Goal: Task Accomplishment & Management: Use online tool/utility

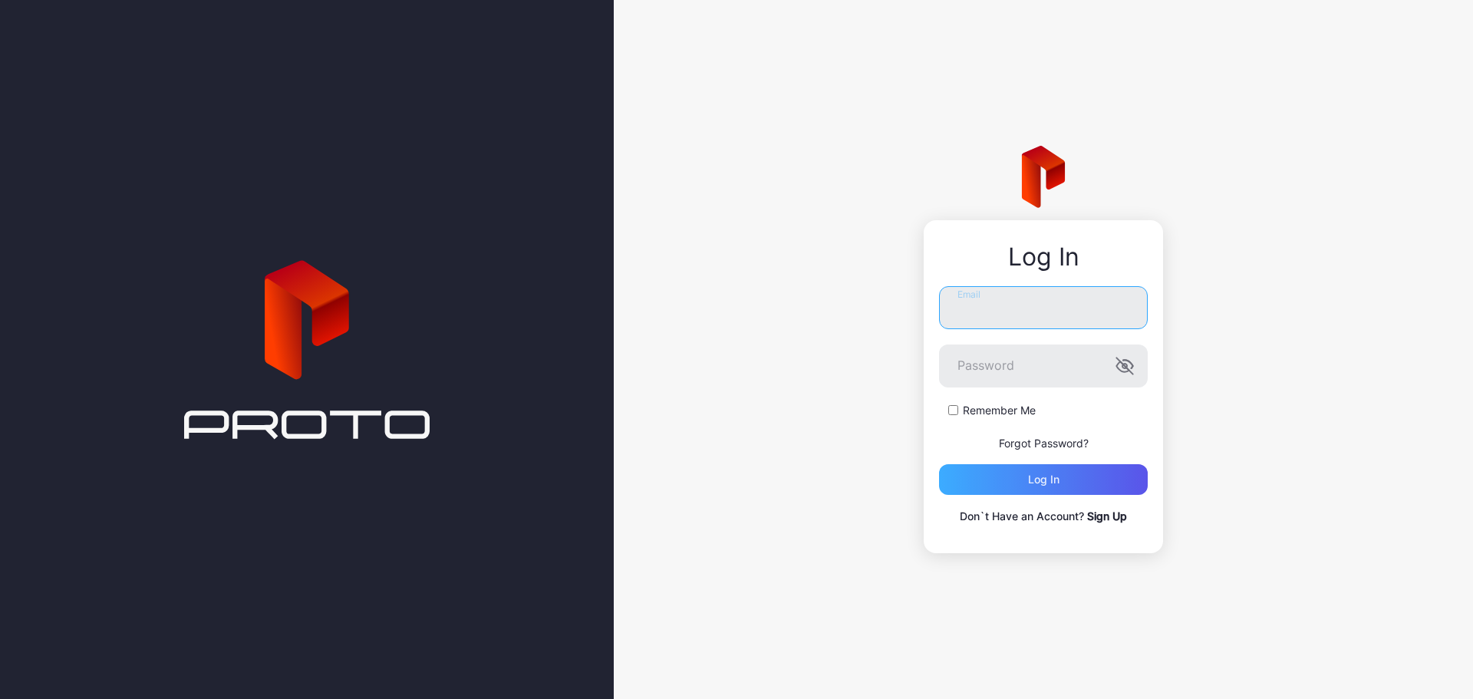
type input "**********"
click at [1086, 478] on div "Log in" at bounding box center [1043, 479] width 209 height 31
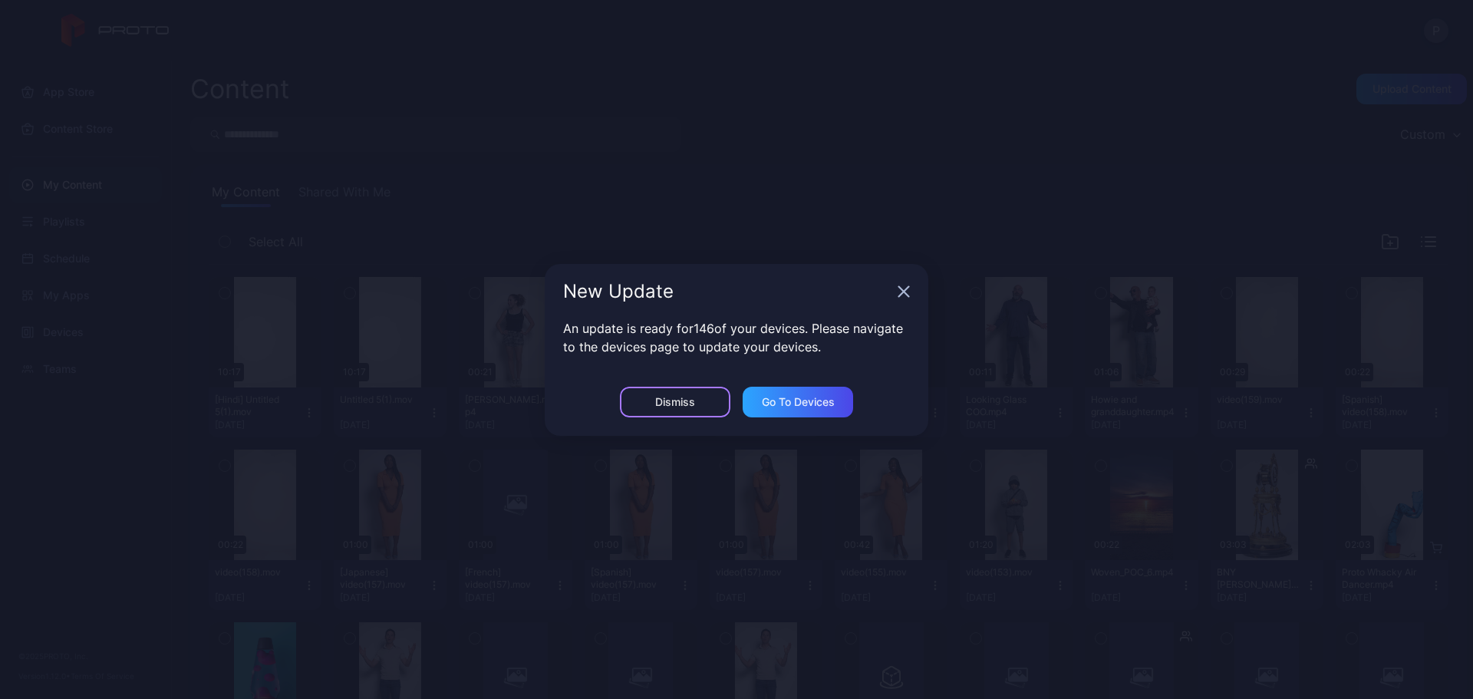
click at [691, 397] on div "Dismiss" at bounding box center [675, 402] width 40 height 12
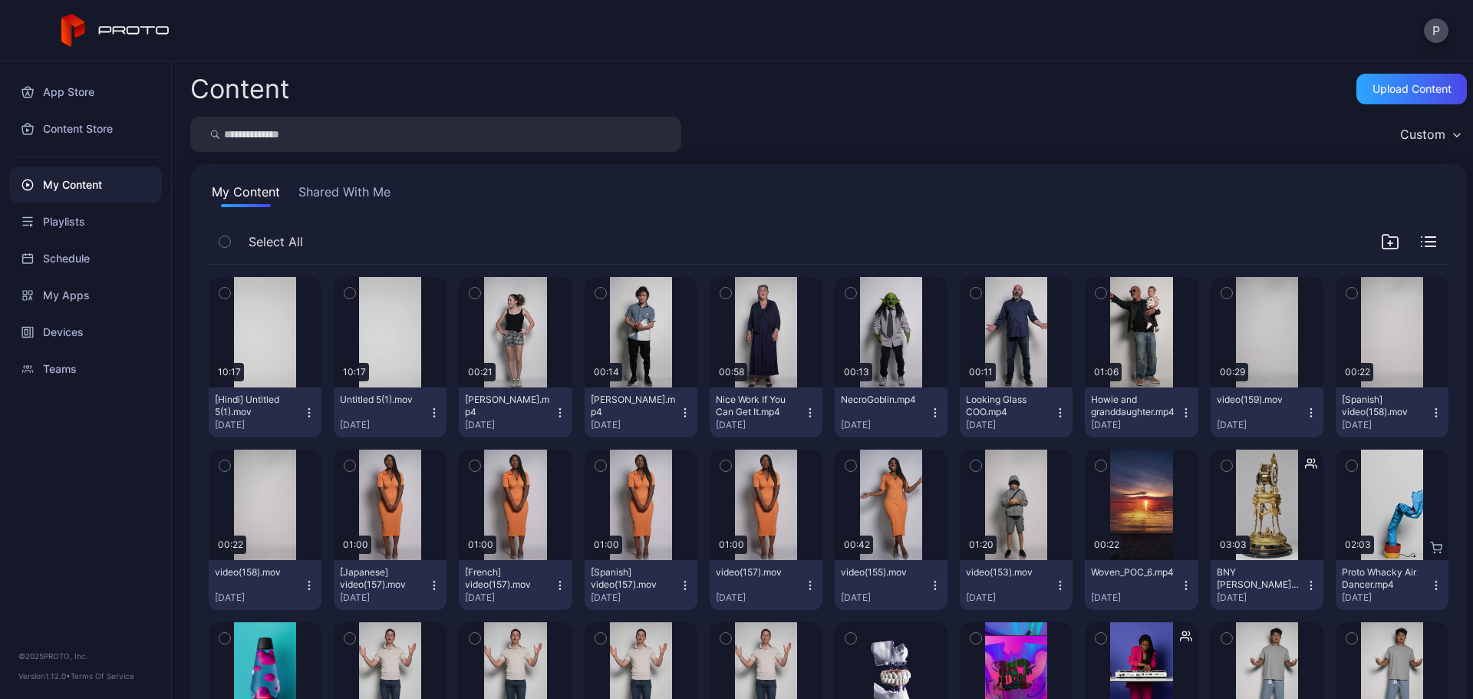
click at [322, 136] on input "search" at bounding box center [435, 134] width 491 height 35
type input "*****"
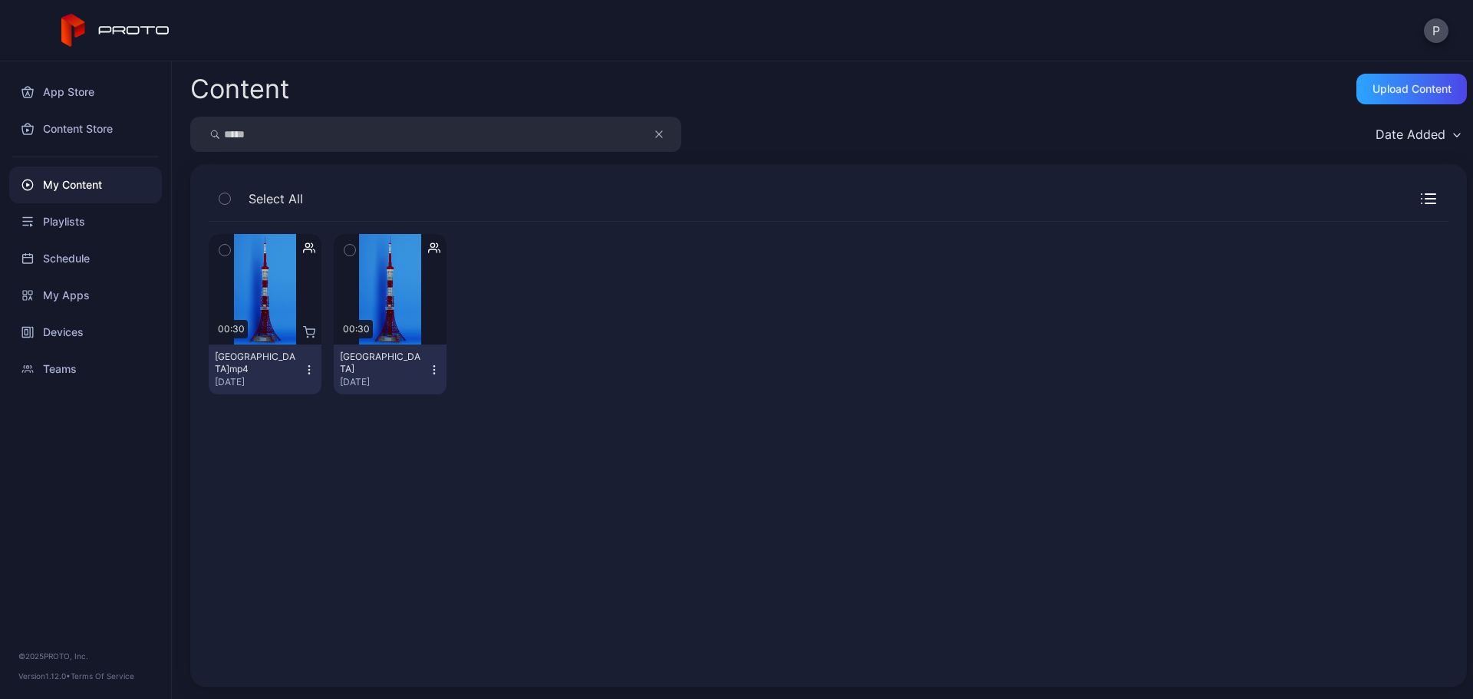
click at [297, 374] on div "[GEOGRAPHIC_DATA]mp4 [DATE]" at bounding box center [259, 370] width 88 height 38
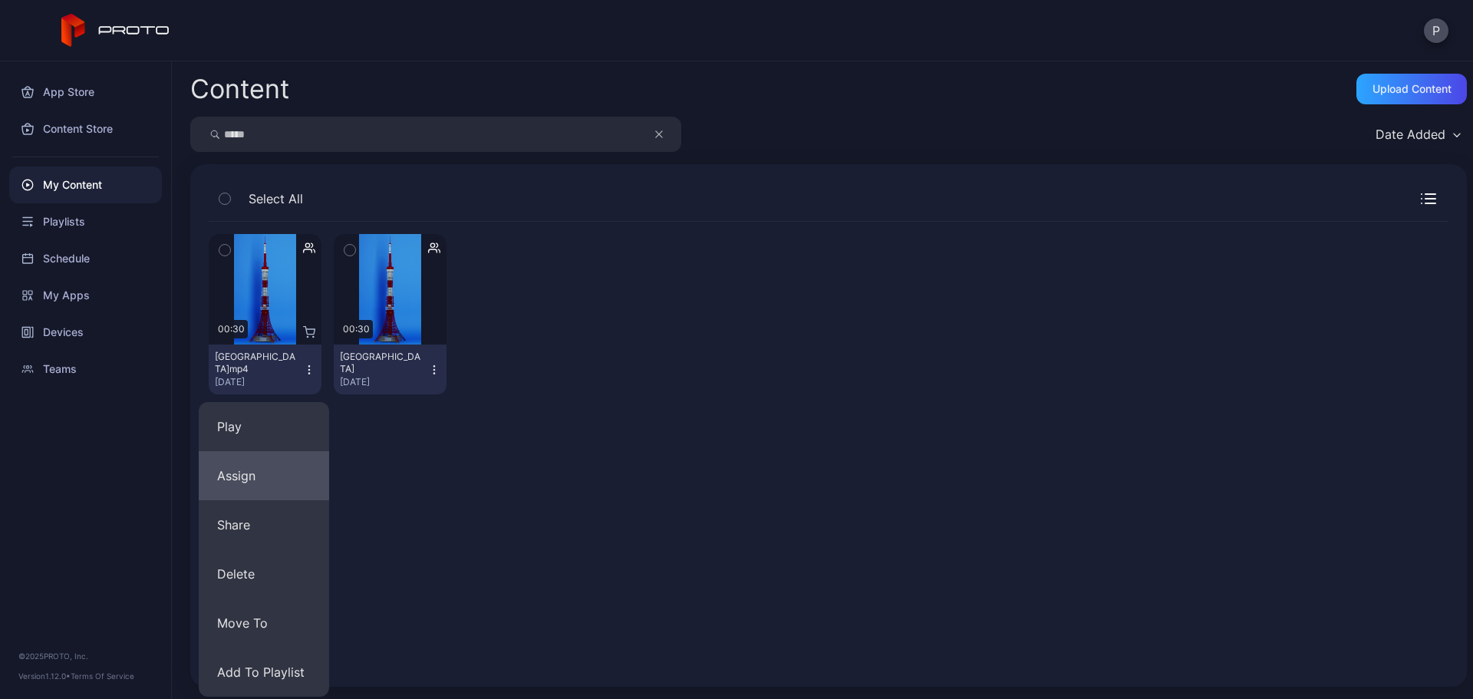
click at [305, 470] on button "Assign" at bounding box center [264, 475] width 130 height 49
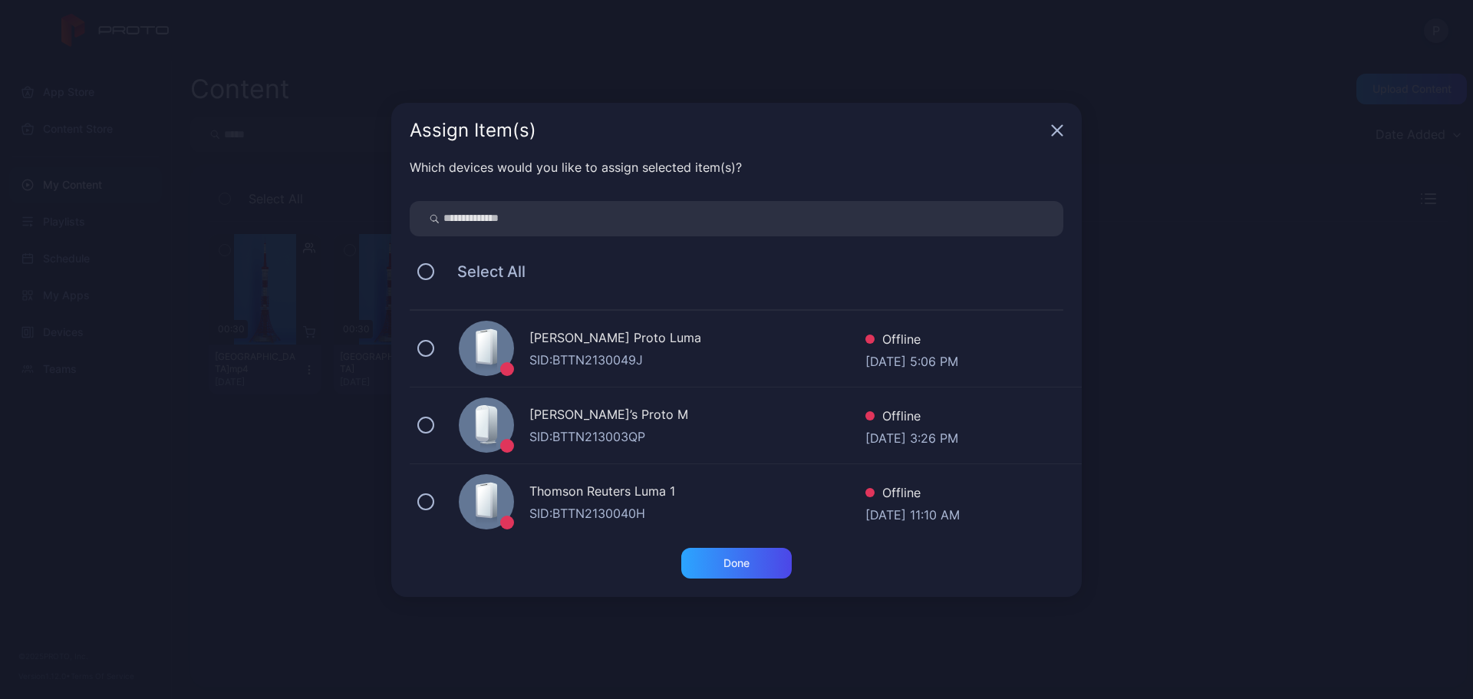
click at [581, 215] on input "search" at bounding box center [737, 218] width 654 height 35
type input "***"
click at [703, 348] on div "Bellevue EBC" at bounding box center [697, 339] width 336 height 22
click at [763, 549] on div "Done" at bounding box center [736, 563] width 110 height 31
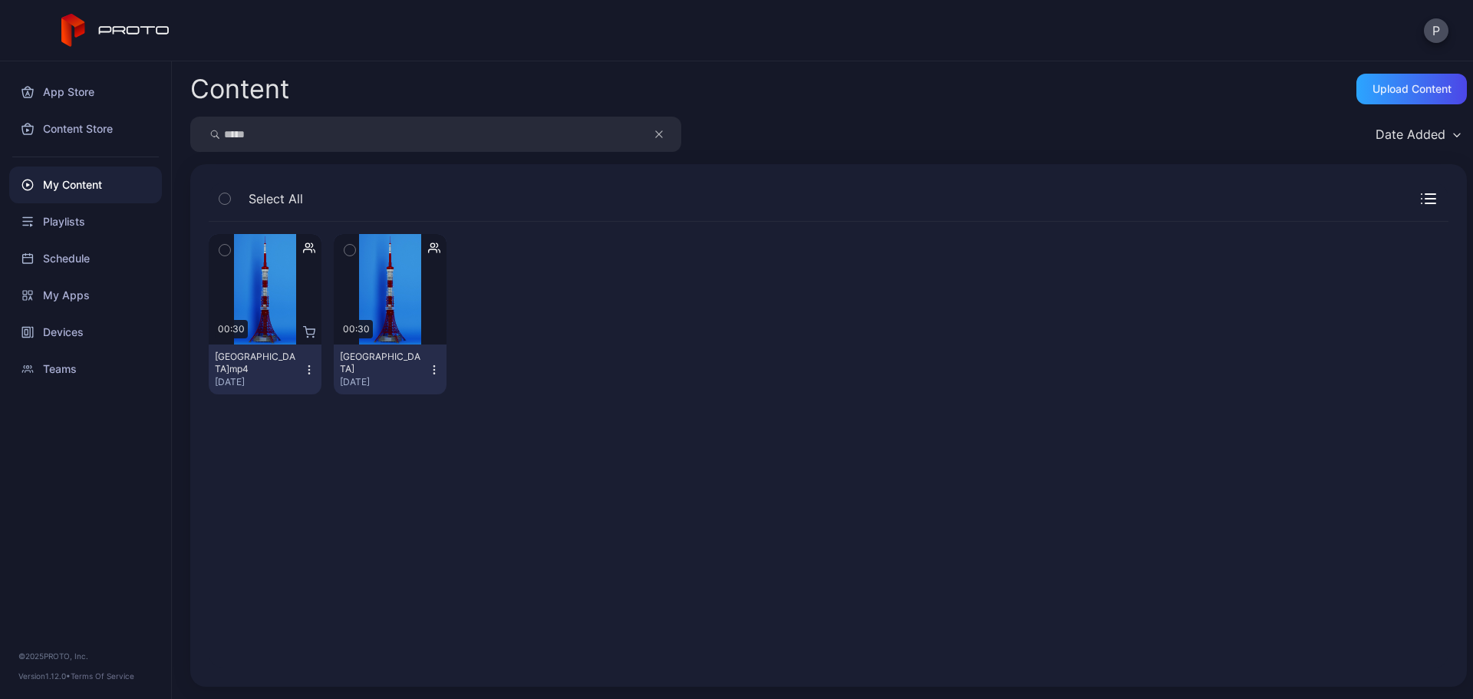
click at [310, 377] on button "[GEOGRAPHIC_DATA]mp4 [DATE]" at bounding box center [265, 369] width 113 height 50
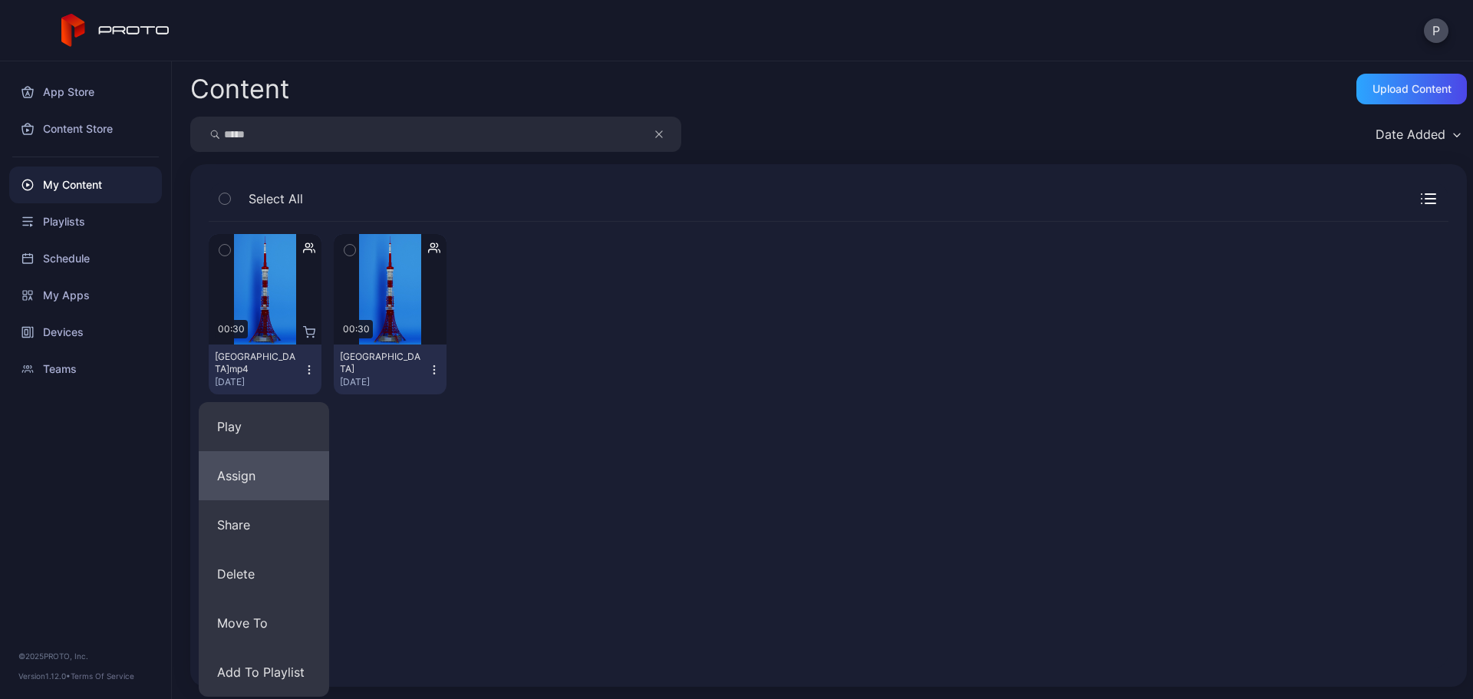
click at [305, 462] on button "Assign" at bounding box center [264, 475] width 130 height 49
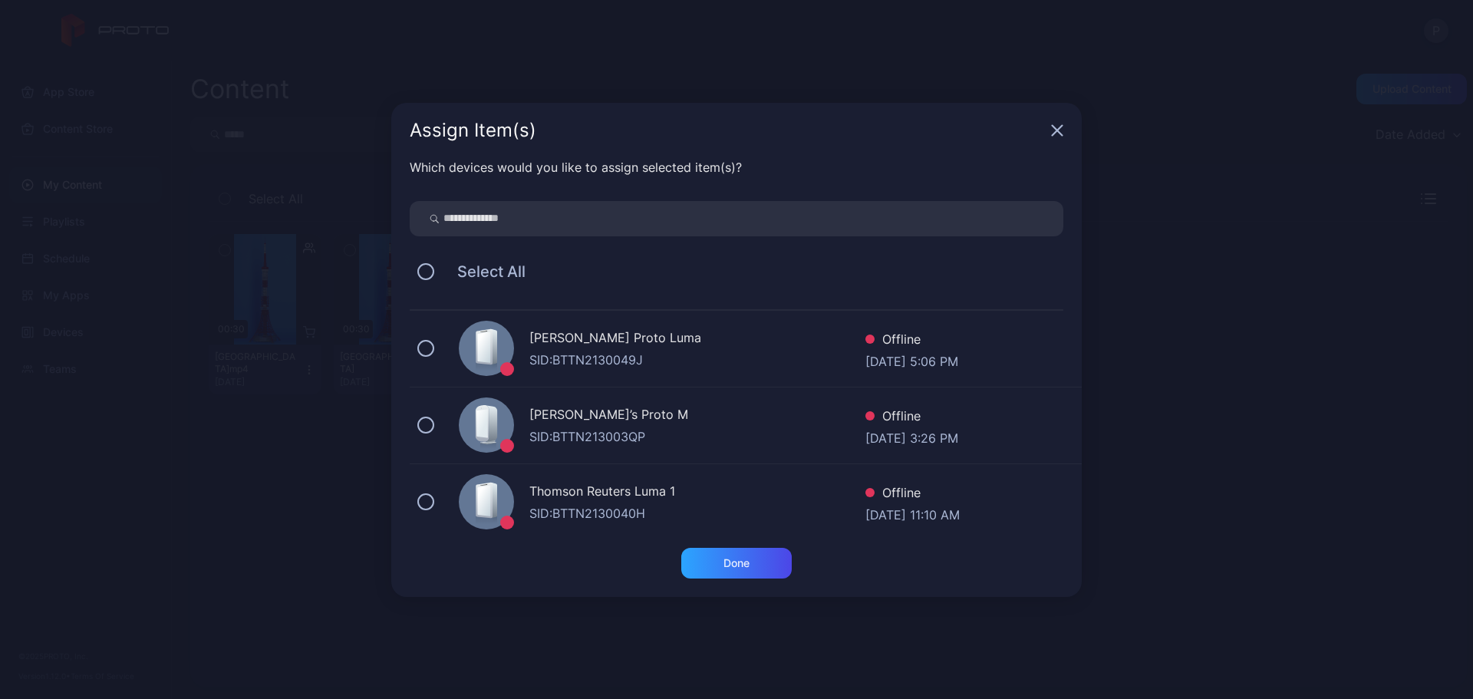
click at [684, 217] on input "search" at bounding box center [737, 218] width 654 height 35
type input "***"
click at [773, 413] on div "NY EBC Proto" at bounding box center [697, 416] width 336 height 22
click at [768, 582] on div "Done" at bounding box center [736, 572] width 691 height 49
click at [764, 577] on div "Done" at bounding box center [736, 563] width 110 height 31
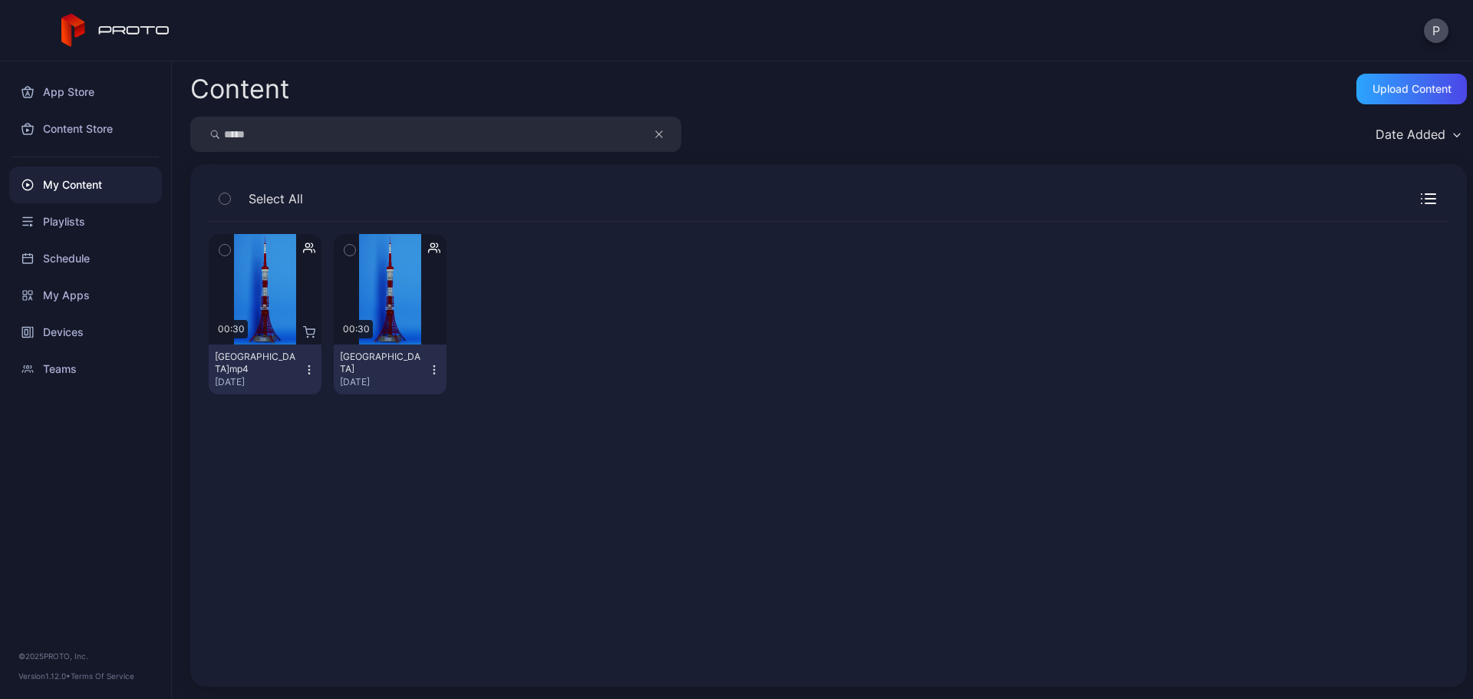
click at [773, 384] on div "Preview 00:30 [GEOGRAPHIC_DATA]mp4 [DATE] Preview 00:30 [GEOGRAPHIC_DATA] [DATE]" at bounding box center [829, 314] width 1240 height 185
click at [657, 147] on button "button" at bounding box center [666, 134] width 29 height 35
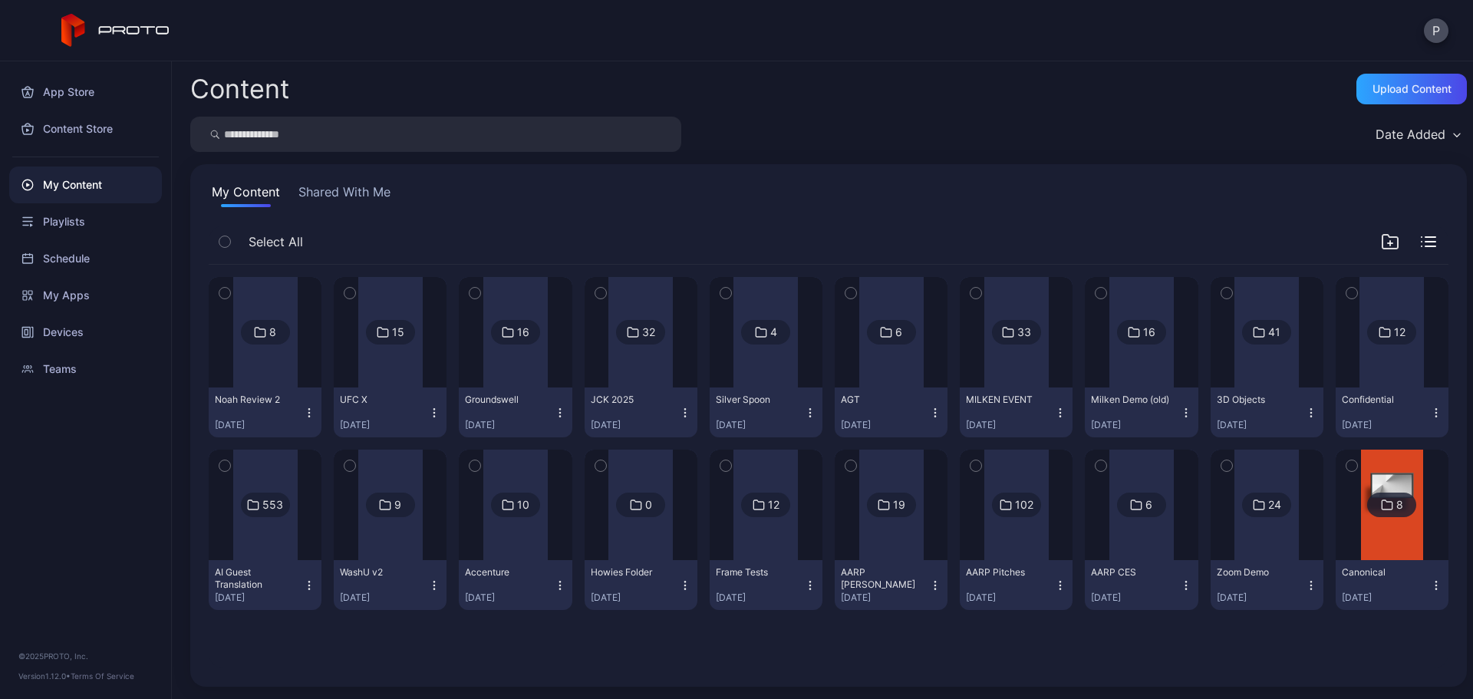
click at [313, 134] on input "search" at bounding box center [435, 134] width 491 height 35
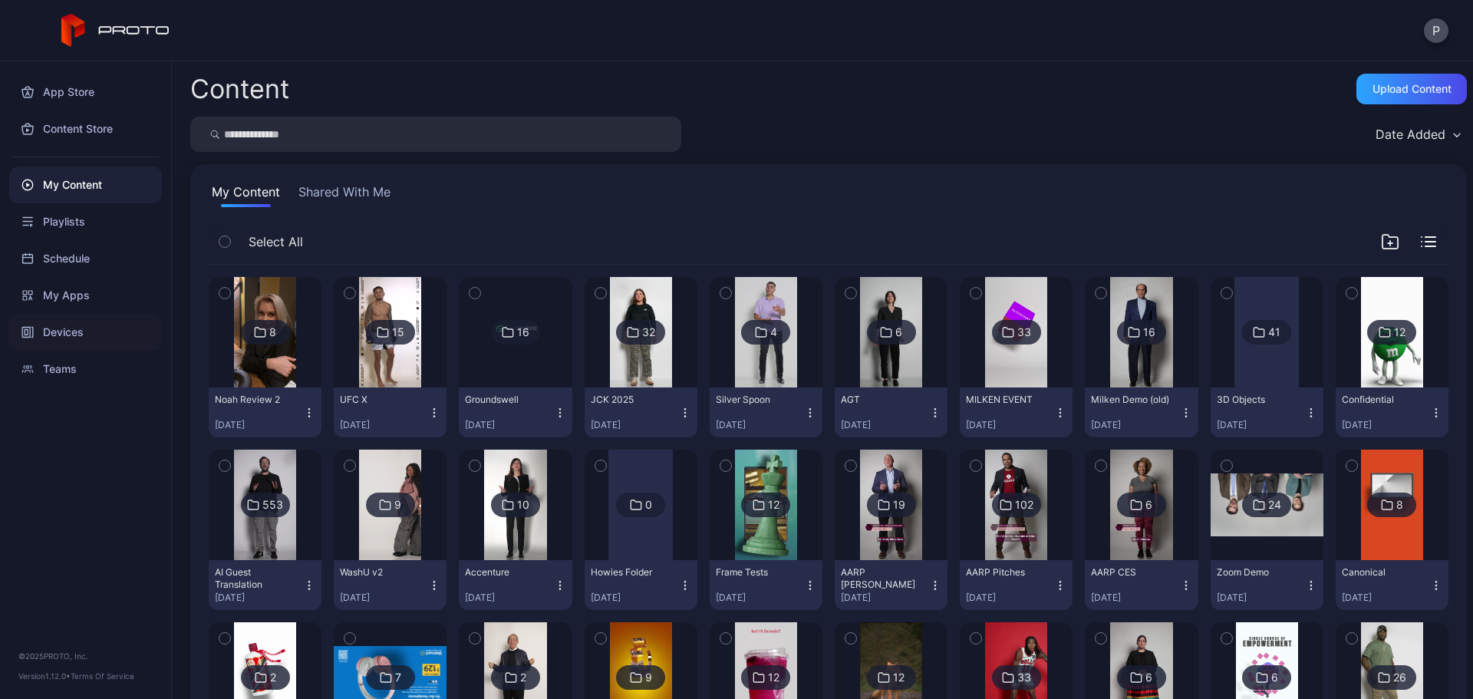
click at [94, 321] on div "Devices" at bounding box center [85, 332] width 153 height 37
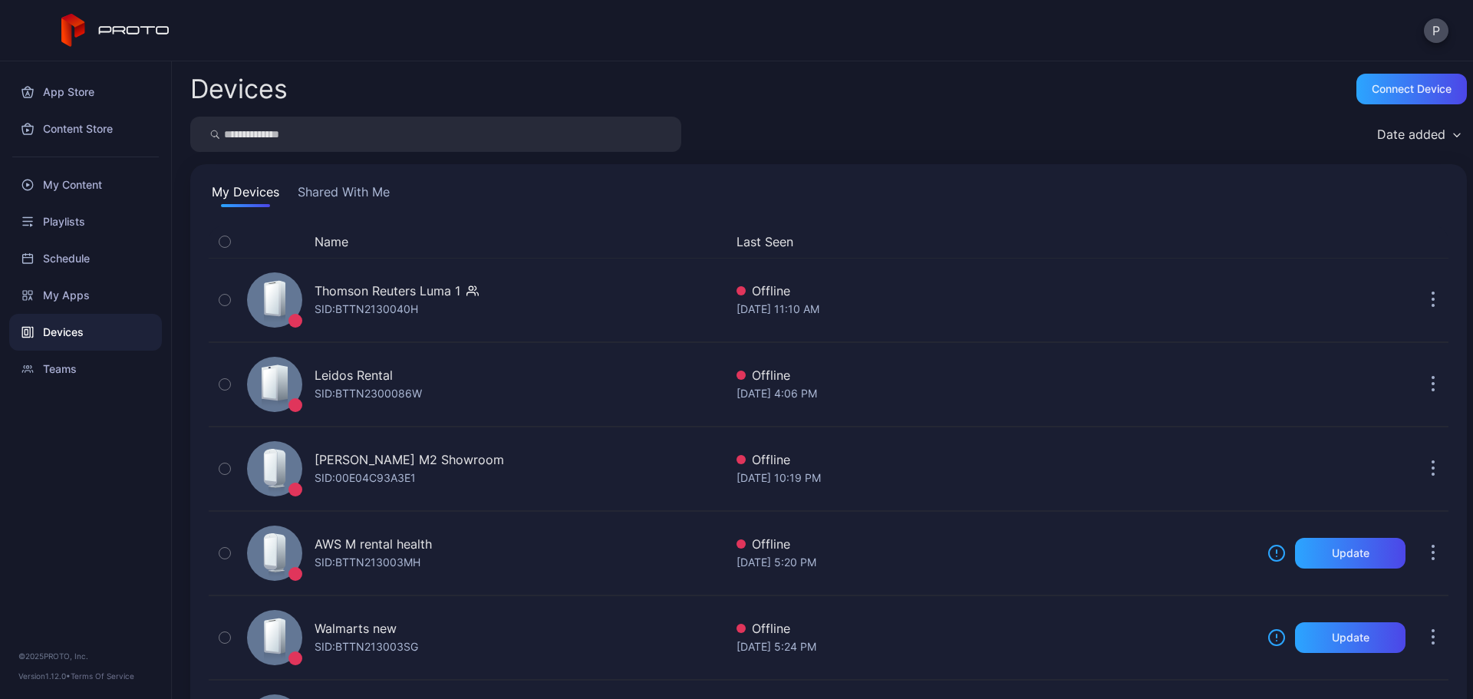
click at [381, 133] on input "search" at bounding box center [435, 134] width 491 height 35
type input "***"
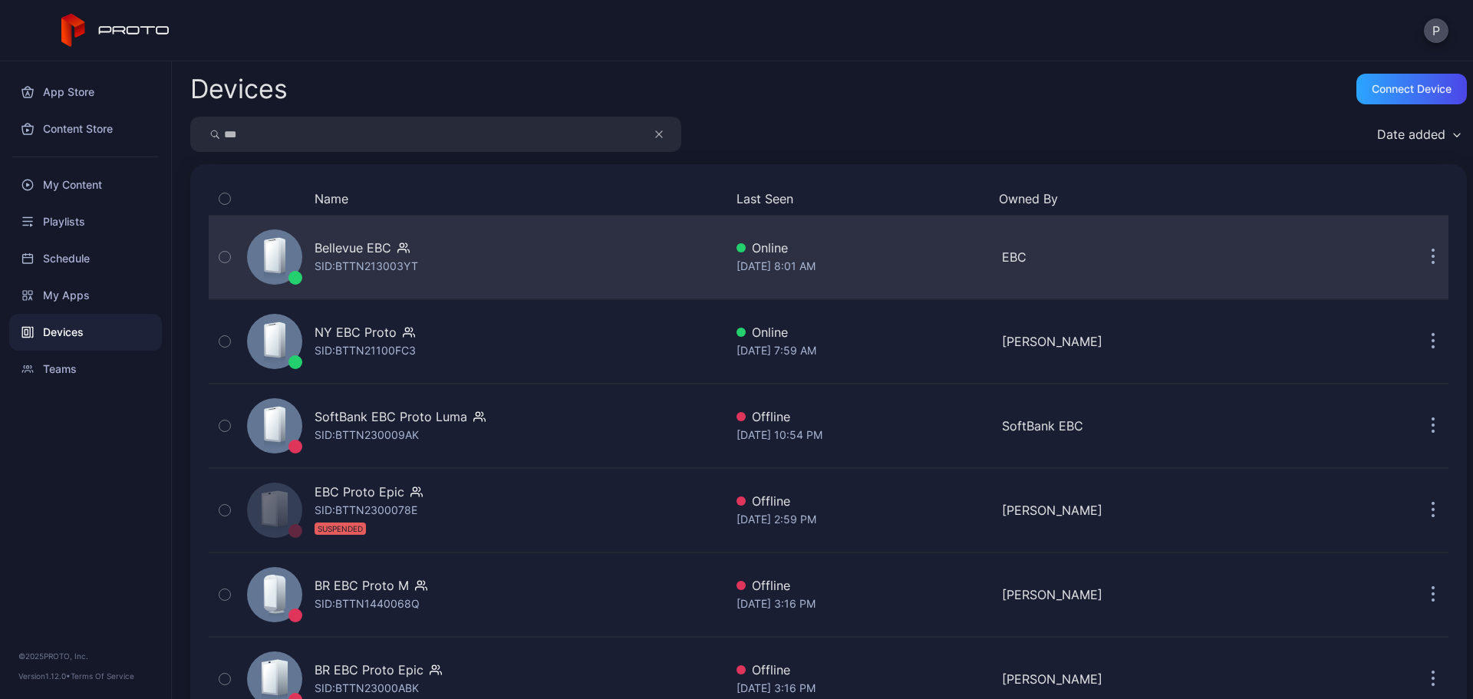
click at [549, 248] on div "Bellevue EBC SID: BTTN213003YT" at bounding box center [482, 257] width 483 height 77
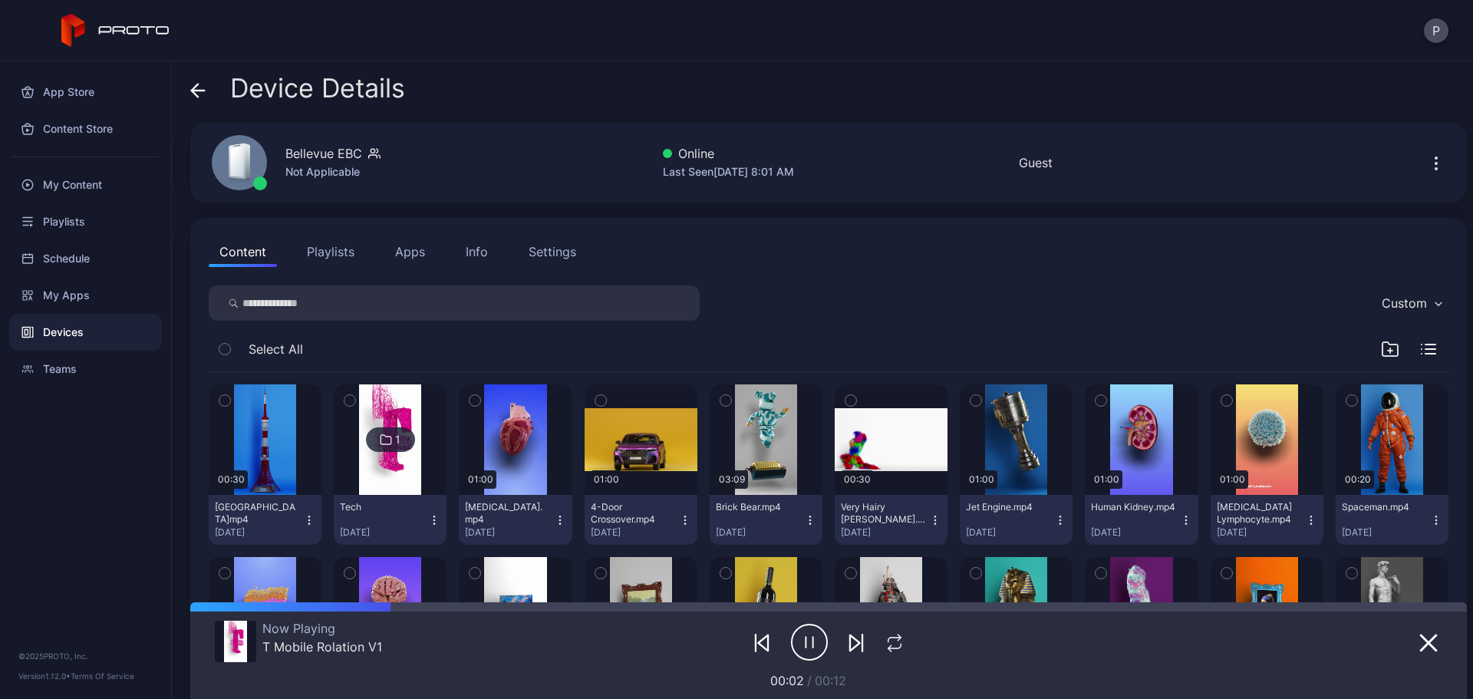
click at [192, 83] on icon at bounding box center [197, 90] width 15 height 15
